Goal: Task Accomplishment & Management: Use online tool/utility

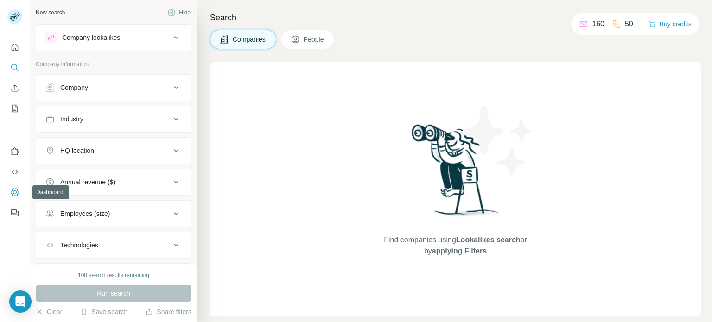
click at [12, 191] on icon "Dashboard" at bounding box center [15, 192] width 8 height 8
click at [12, 192] on icon "Dashboard" at bounding box center [14, 192] width 9 height 9
click at [11, 196] on icon "Dashboard" at bounding box center [14, 192] width 9 height 9
click at [14, 194] on icon "Dashboard" at bounding box center [14, 192] width 9 height 9
